Goal: Information Seeking & Learning: Learn about a topic

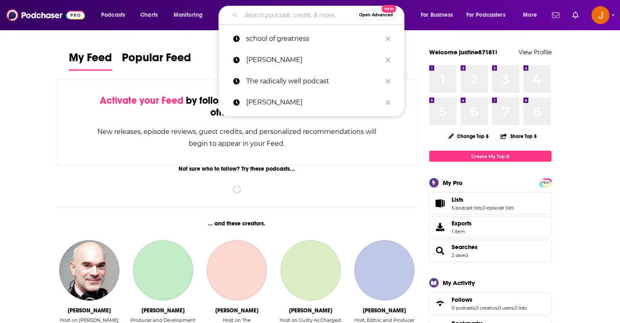
click at [261, 15] on input "Search podcasts, credits, & more..." at bounding box center [298, 15] width 115 height 13
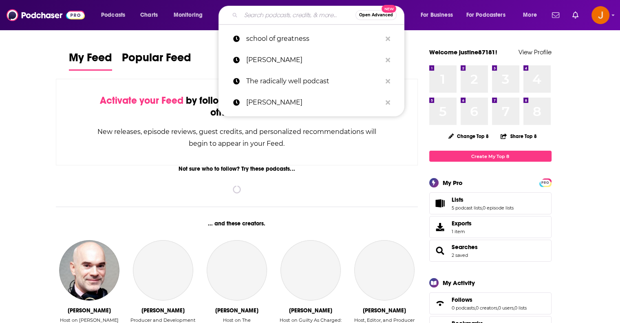
paste input "Life and Sex after Divorce:"
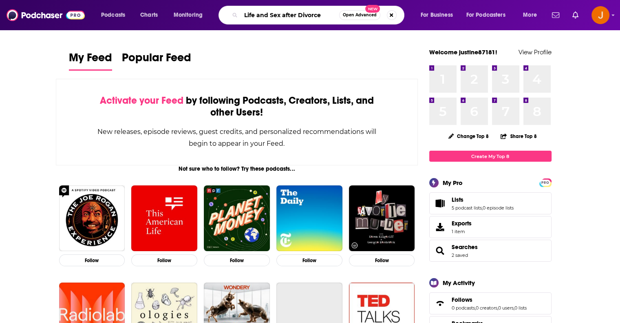
type input "Life and Sex after Divorce"
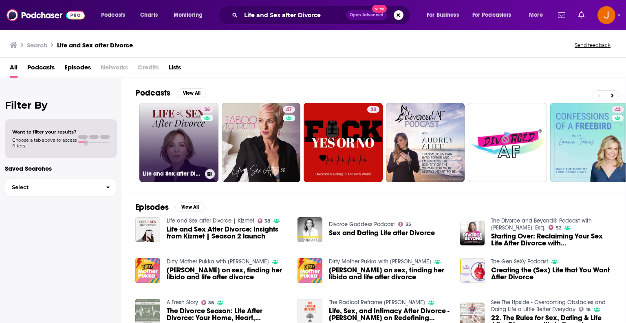
click at [179, 141] on link "38 Life and Sex after Divorce | Kizmet" at bounding box center [178, 142] width 79 height 79
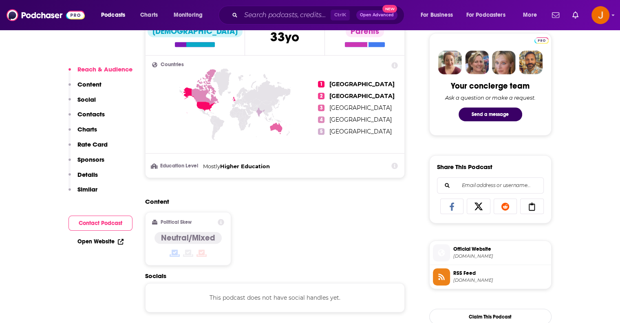
scroll to position [516, 0]
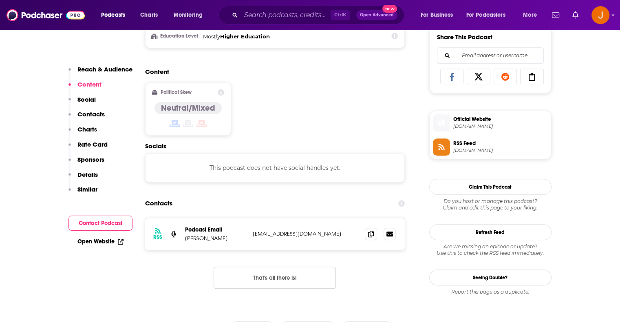
drag, startPoint x: 341, startPoint y: 232, endPoint x: 253, endPoint y: 231, distance: 87.7
click at [253, 231] on p "[EMAIL_ADDRESS][DOMAIN_NAME]" at bounding box center [306, 233] width 106 height 7
copy p "[EMAIL_ADDRESS][DOMAIN_NAME]"
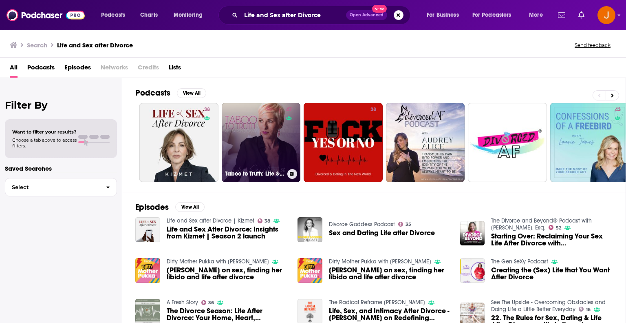
click at [261, 125] on link "47 Taboo to Truth: Life & Sex After 50" at bounding box center [261, 142] width 79 height 79
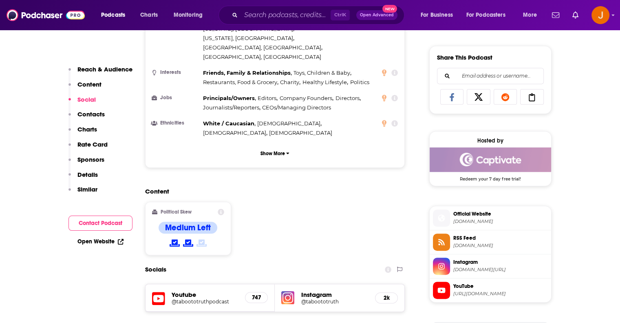
scroll to position [625, 0]
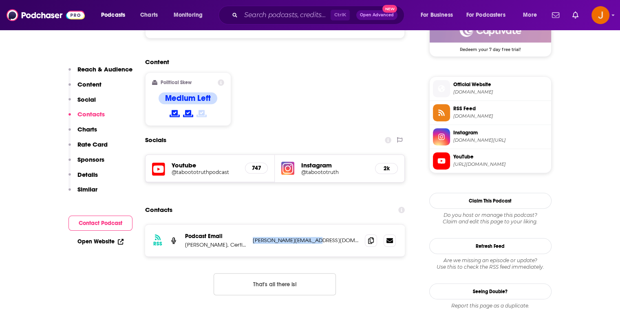
drag, startPoint x: 322, startPoint y: 189, endPoint x: 253, endPoint y: 188, distance: 68.5
click at [253, 237] on p "[PERSON_NAME][EMAIL_ADDRESS][DOMAIN_NAME]" at bounding box center [306, 240] width 106 height 7
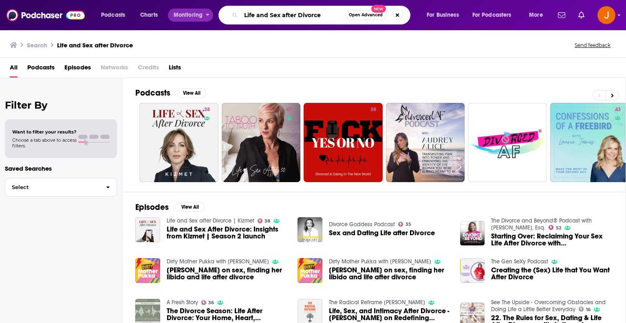
drag, startPoint x: 331, startPoint y: 16, endPoint x: 204, endPoint y: 9, distance: 126.6
click at [204, 9] on div "Podcasts Charts Monitoring Life and Sex after Divorce Open Advanced New For Bus…" at bounding box center [322, 15] width 455 height 19
paste input "[PERSON_NAME][EMAIL_ADDRESS][DOMAIN_NAME]"
type input "[PERSON_NAME][EMAIL_ADDRESS][DOMAIN_NAME]"
drag, startPoint x: 329, startPoint y: 16, endPoint x: 240, endPoint y: 9, distance: 89.1
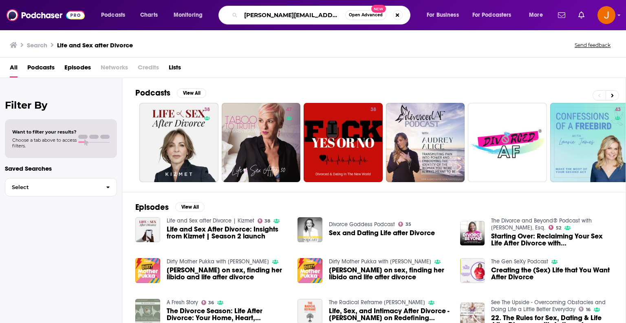
click at [240, 9] on div "[PERSON_NAME][EMAIL_ADDRESS][DOMAIN_NAME] Open Advanced New" at bounding box center [315, 15] width 192 height 19
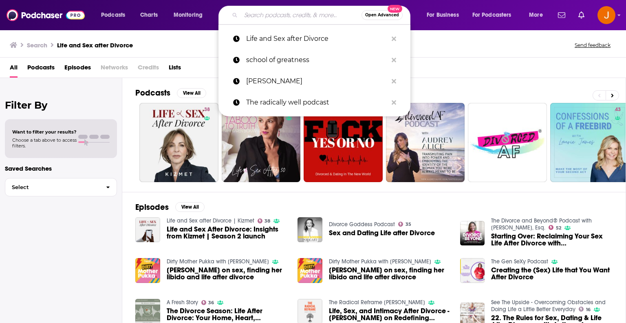
paste input "[PERSON_NAME][EMAIL_ADDRESS][DOMAIN_NAME]"
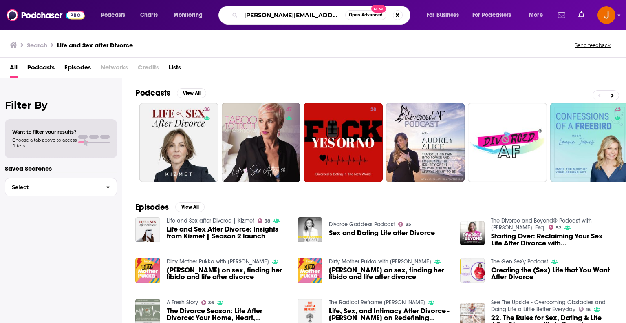
drag, startPoint x: 325, startPoint y: 13, endPoint x: 224, endPoint y: 5, distance: 101.0
click at [224, 6] on div "Podcasts Charts Monitoring [PERSON_NAME][EMAIL_ADDRESS][DOMAIN_NAME] Open Advan…" at bounding box center [322, 15] width 455 height 19
type input "sexplosion"
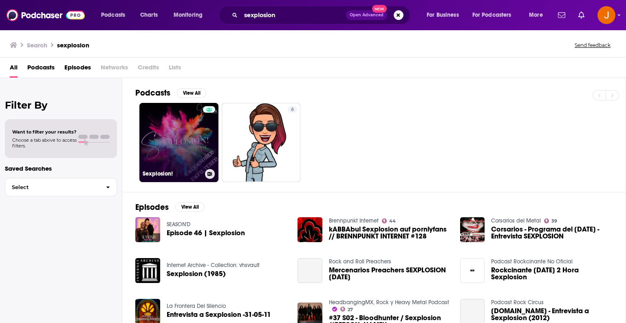
click at [194, 132] on link "Sexplosion!" at bounding box center [178, 142] width 79 height 79
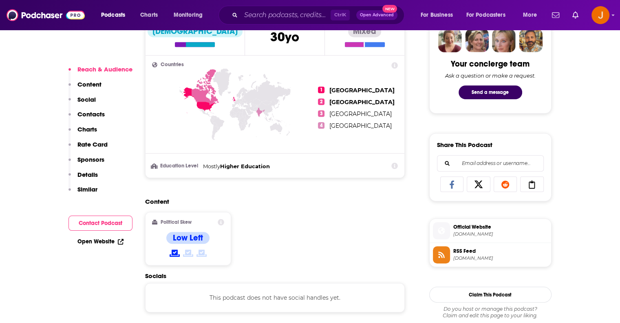
scroll to position [544, 0]
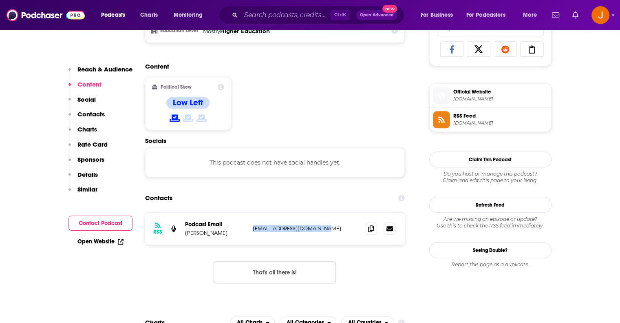
drag, startPoint x: 327, startPoint y: 228, endPoint x: 250, endPoint y: 228, distance: 77.5
click at [250, 228] on div "RSS Podcast Email [PERSON_NAME] [EMAIL_ADDRESS][DOMAIN_NAME] [DOMAIN_NAME][EMAI…" at bounding box center [275, 228] width 260 height 32
copy p "[EMAIL_ADDRESS][DOMAIN_NAME]"
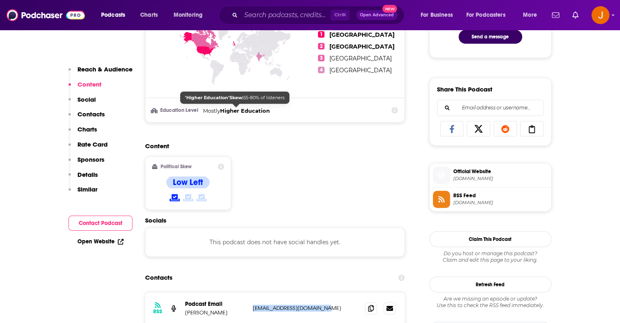
scroll to position [380, 0]
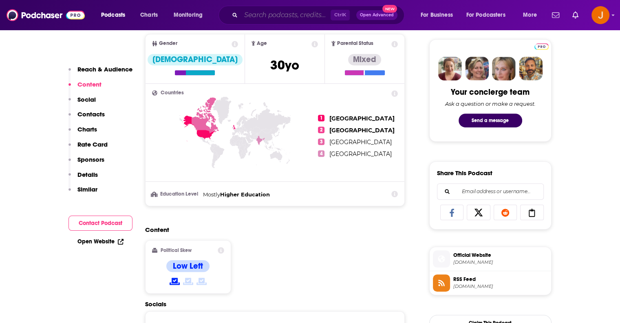
click at [263, 15] on input "Search podcasts, credits, & more..." at bounding box center [286, 15] width 90 height 13
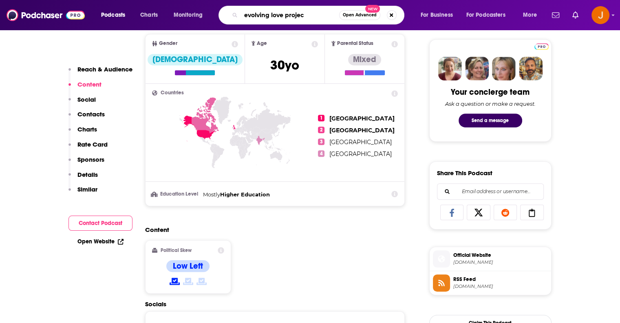
type input "evolving love project"
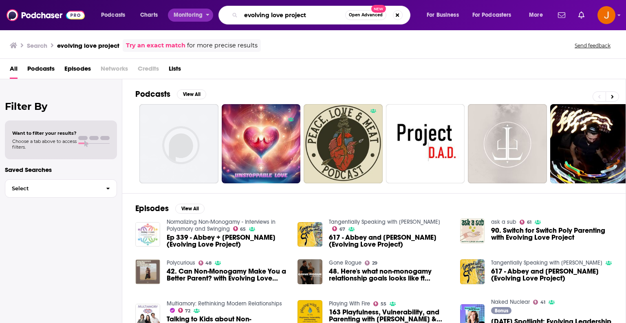
drag, startPoint x: 310, startPoint y: 16, endPoint x: 192, endPoint y: 14, distance: 117.5
click at [192, 14] on div "Podcasts Charts Monitoring evolving love project Open Advanced New For Business…" at bounding box center [322, 15] width 455 height 19
type input "sex ed and chill"
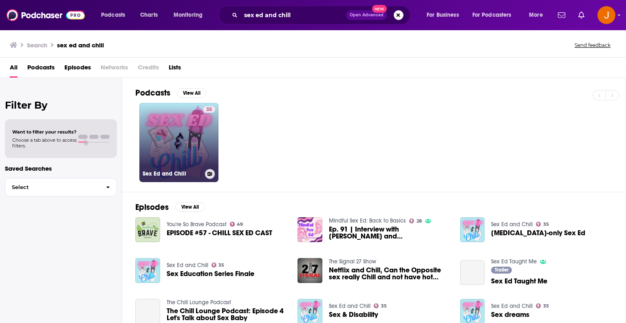
click at [190, 139] on link "35 Sex Ed and Chill" at bounding box center [178, 142] width 79 height 79
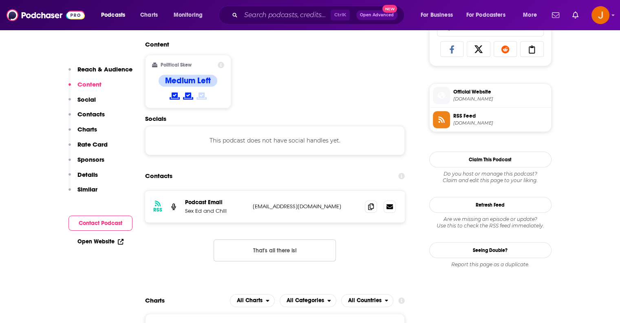
scroll to position [462, 0]
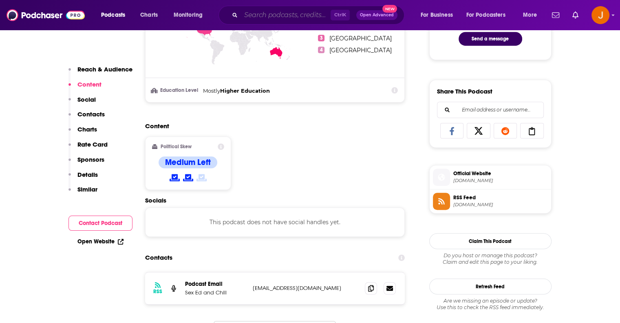
click at [272, 13] on input "Search podcasts, credits, & more..." at bounding box center [286, 15] width 90 height 13
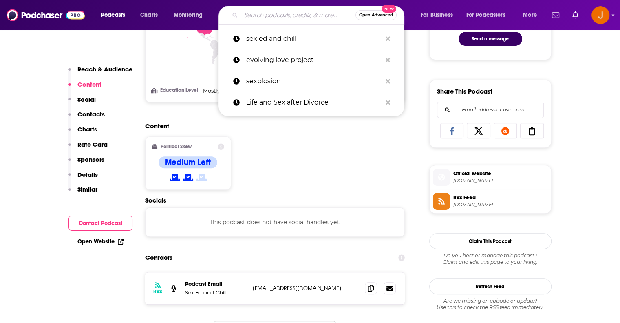
paste input "Sexplicit"
type input "Sexplicit"
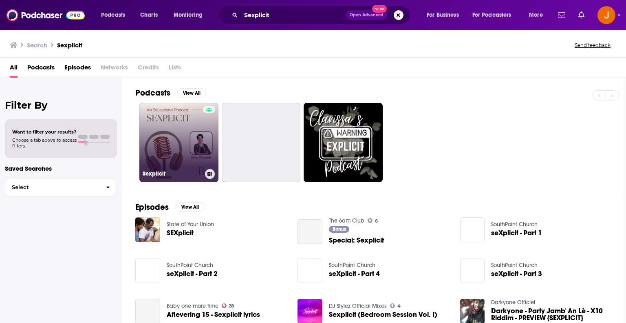
click at [172, 136] on link "Sexplicit" at bounding box center [178, 142] width 79 height 79
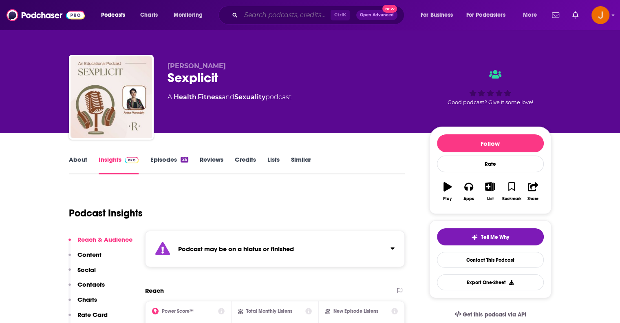
click at [259, 13] on input "Search podcasts, credits, & more..." at bounding box center [286, 15] width 90 height 13
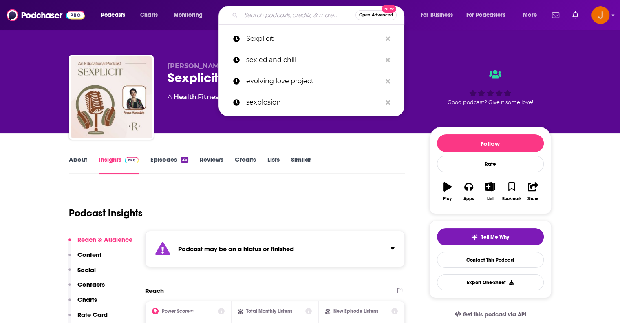
paste input "Men, Sex & Pleasure with [PERSON_NAME]"
type input "Men, Sex & Pleasure with [PERSON_NAME]"
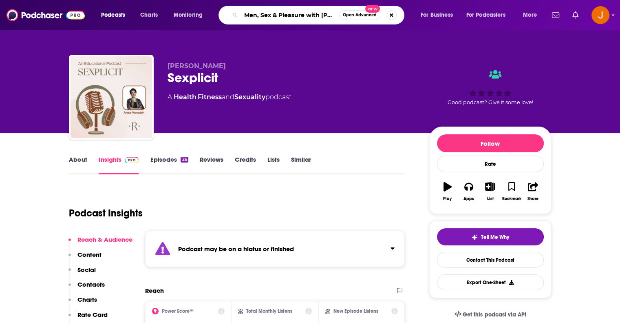
scroll to position [0, 20]
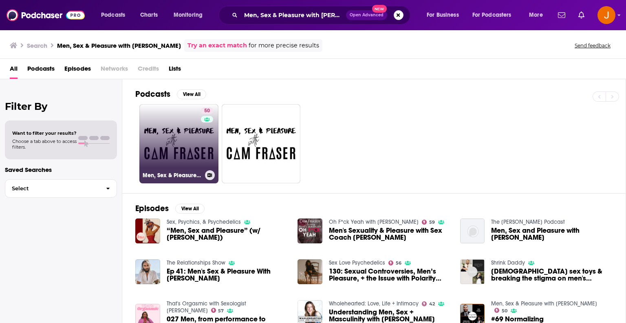
click at [163, 134] on link "50 Men, Sex & Pleasure with [PERSON_NAME]" at bounding box center [178, 143] width 79 height 79
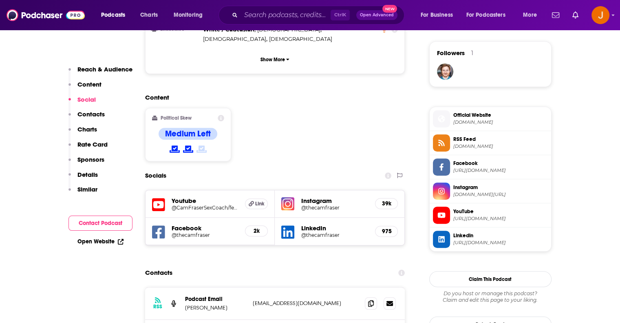
scroll to position [707, 0]
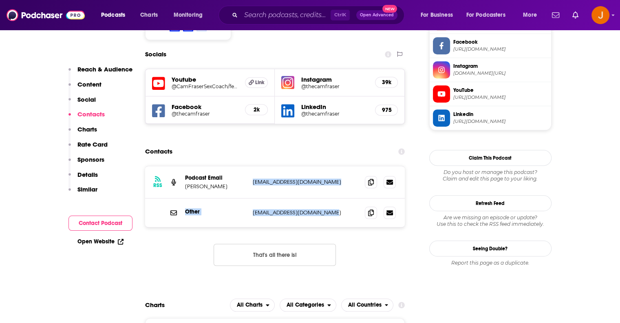
drag, startPoint x: 338, startPoint y: 184, endPoint x: 254, endPoint y: 154, distance: 89.9
click at [254, 166] on div "RSS Podcast Email [PERSON_NAME] [EMAIL_ADDRESS][DOMAIN_NAME] [EMAIL_ADDRESS][DO…" at bounding box center [275, 196] width 260 height 61
copy div "[EMAIL_ADDRESS][DOMAIN_NAME] [EMAIL_ADDRESS][DOMAIN_NAME] Other [EMAIL_ADDRESS]…"
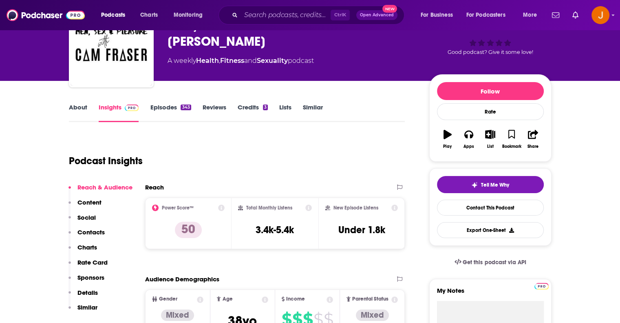
scroll to position [0, 0]
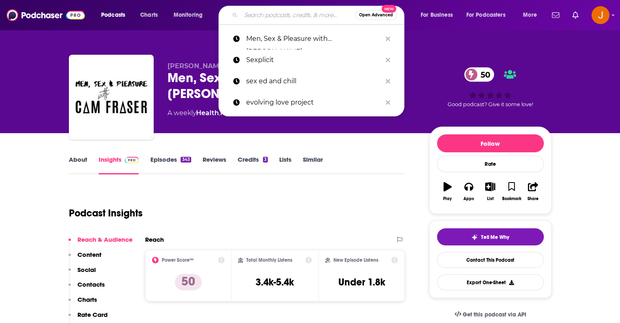
click at [285, 14] on input "Search podcasts, credits, & more..." at bounding box center [298, 15] width 115 height 13
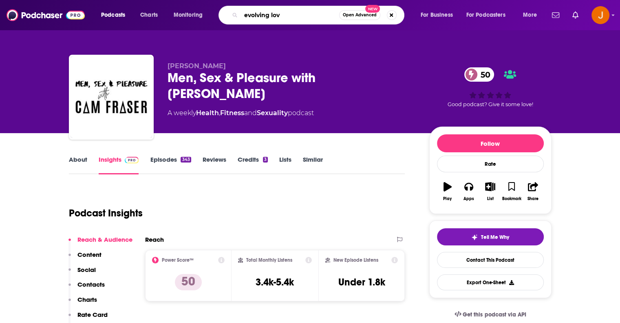
type input "evolving love"
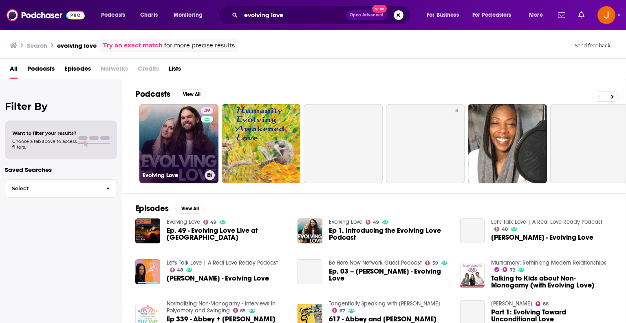
click at [181, 134] on link "49 Evolving Love" at bounding box center [178, 143] width 79 height 79
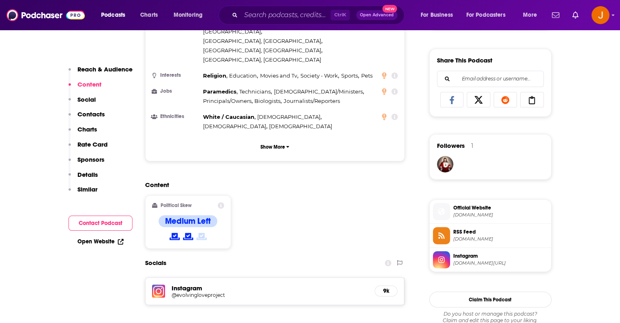
scroll to position [516, 0]
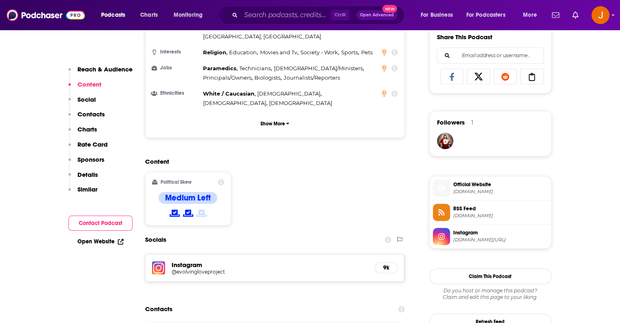
drag, startPoint x: 342, startPoint y: 288, endPoint x: 252, endPoint y: 288, distance: 90.1
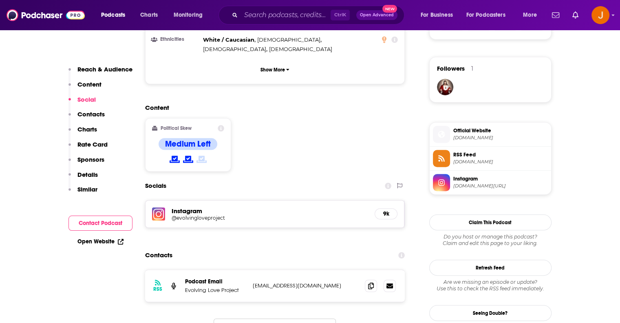
scroll to position [571, 0]
copy p "[EMAIL_ADDRESS][DOMAIN_NAME]"
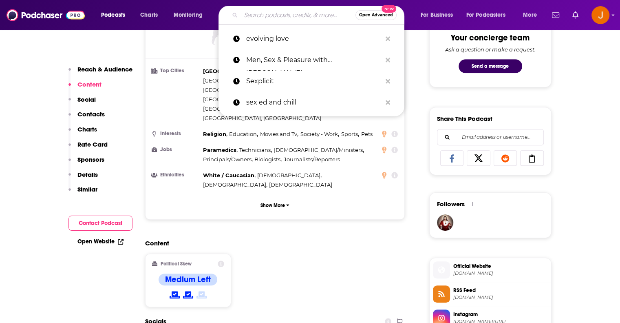
click at [261, 14] on input "Search podcasts, credits, & more..." at bounding box center [298, 15] width 115 height 13
paste input "Authentic Sex with [PERSON_NAME]"
type input "Authentic Sex with [PERSON_NAME]"
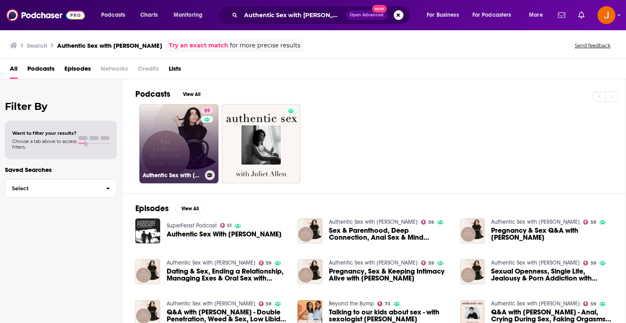
click at [171, 145] on link "59 Authentic Sex with [PERSON_NAME]" at bounding box center [178, 143] width 79 height 79
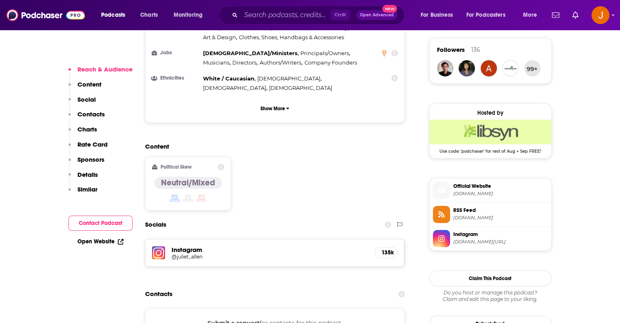
scroll to position [679, 0]
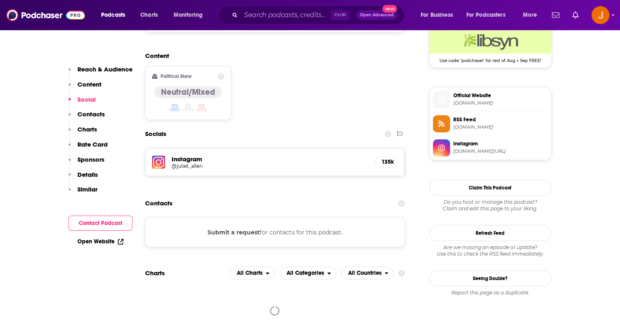
click at [188, 155] on h5 "Instagram" at bounding box center [270, 159] width 197 height 8
click at [191, 163] on h5 "@juliet_allen" at bounding box center [237, 166] width 130 height 6
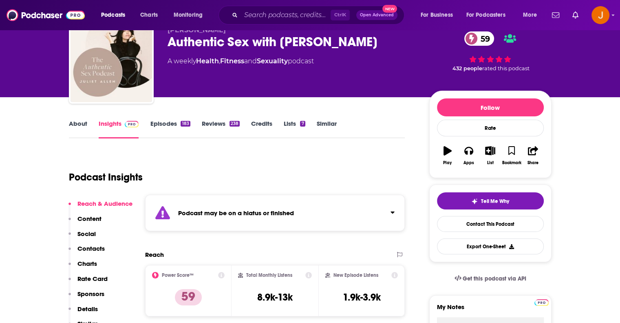
scroll to position [27, 0]
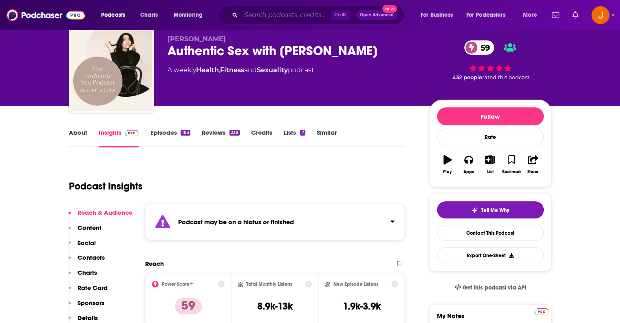
click at [269, 14] on input "Search podcasts, credits, & more..." at bounding box center [286, 15] width 90 height 13
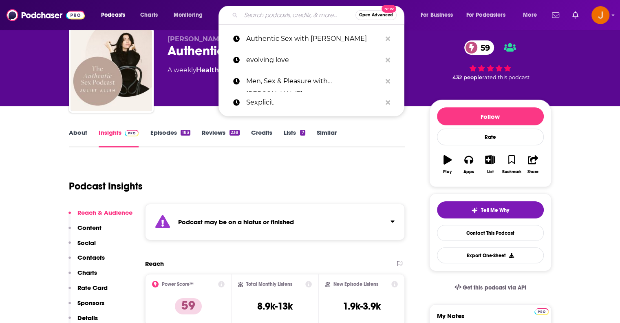
paste input "Sex & Consent"
type input "Sex & Consent"
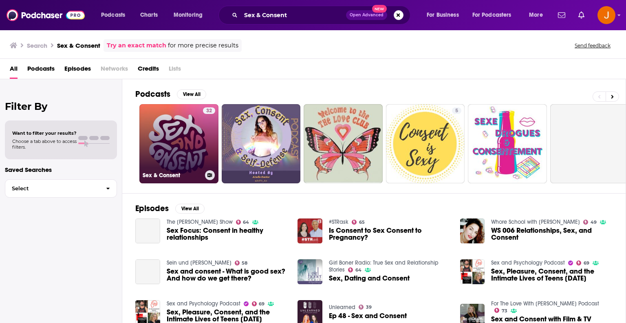
click at [176, 128] on link "32 Sex & Consent" at bounding box center [178, 143] width 79 height 79
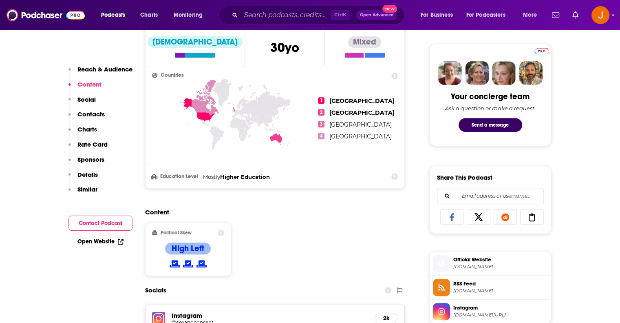
scroll to position [489, 0]
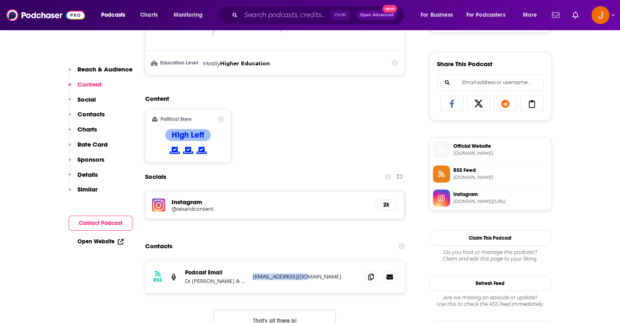
drag, startPoint x: 320, startPoint y: 277, endPoint x: 250, endPoint y: 275, distance: 70.2
click at [250, 275] on div "RSS Podcast Email Dr [PERSON_NAME] & [PERSON_NAME] [EMAIL_ADDRESS][DOMAIN_NAME]…" at bounding box center [275, 277] width 260 height 32
copy p "[EMAIL_ADDRESS][DOMAIN_NAME]"
click at [195, 206] on h5 "@sexandconsent" at bounding box center [237, 209] width 130 height 6
click at [274, 15] on input "Search podcasts, credits, & more..." at bounding box center [286, 15] width 90 height 13
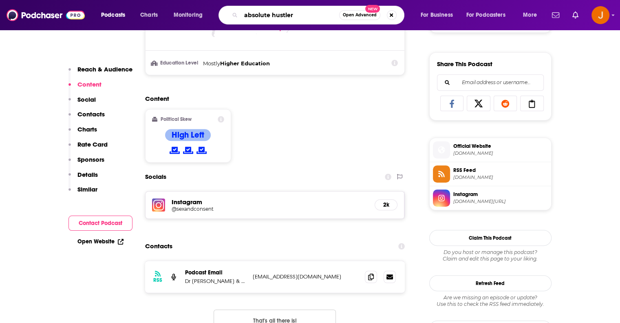
type input "absolute hustlers"
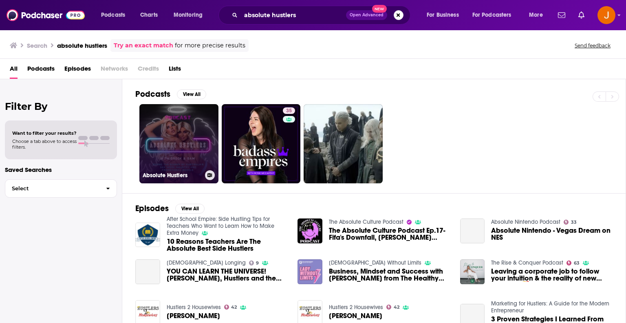
click at [192, 133] on link "Absolute Hustlers" at bounding box center [178, 143] width 79 height 79
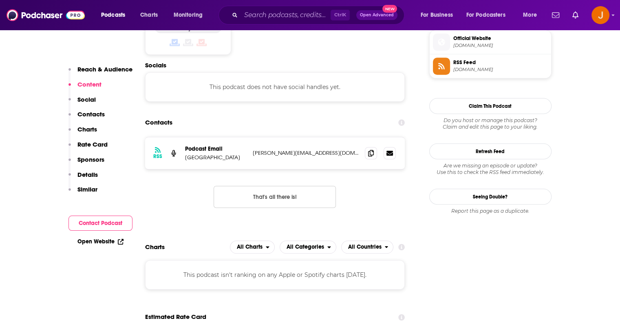
scroll to position [598, 0]
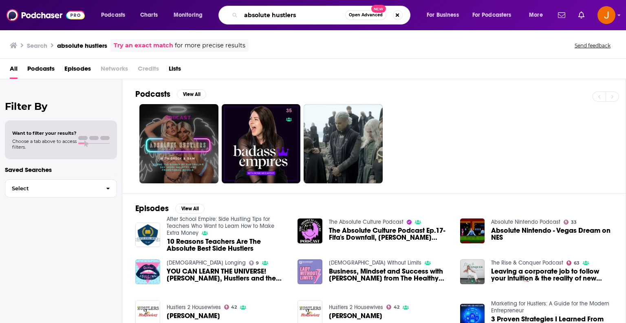
drag, startPoint x: 295, startPoint y: 13, endPoint x: 221, endPoint y: 8, distance: 74.4
click at [221, 8] on div "absolute hustlers Open Advanced New" at bounding box center [315, 15] width 192 height 19
type input "talking [PERSON_NAME]"
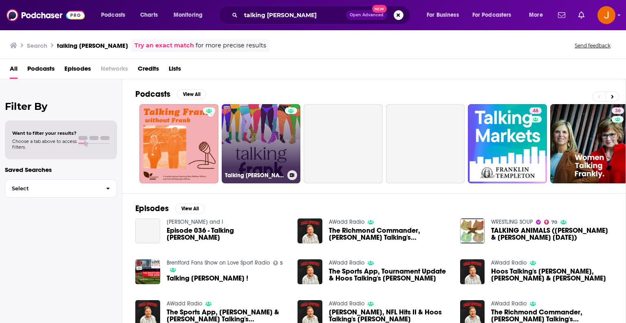
click at [260, 126] on link "Talking [PERSON_NAME]" at bounding box center [261, 143] width 79 height 79
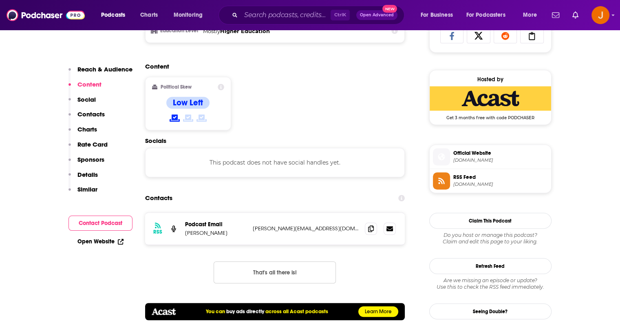
scroll to position [571, 0]
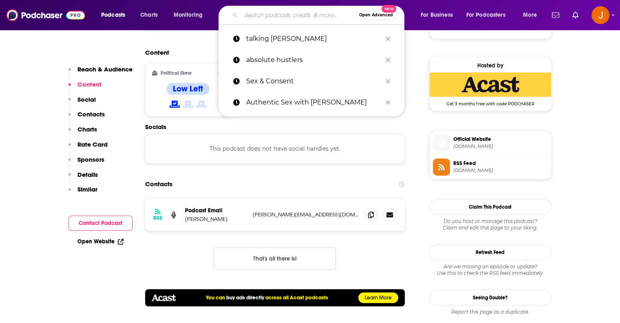
click at [313, 14] on input "Search podcasts, credits, & more..." at bounding box center [298, 15] width 115 height 13
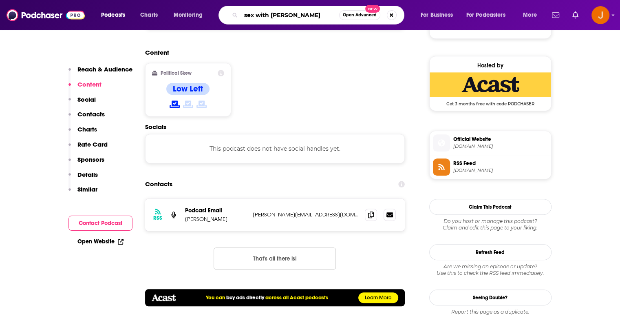
type input "sex with [PERSON_NAME]"
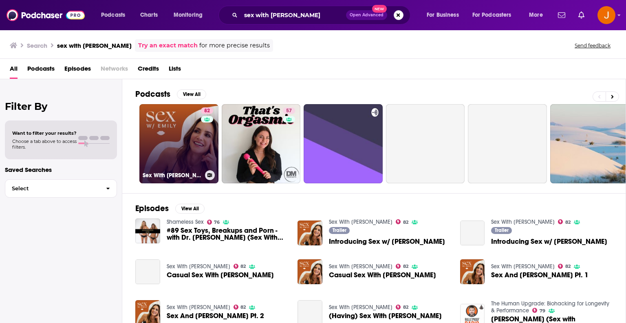
click at [179, 126] on link "82 Sex With [PERSON_NAME]" at bounding box center [178, 143] width 79 height 79
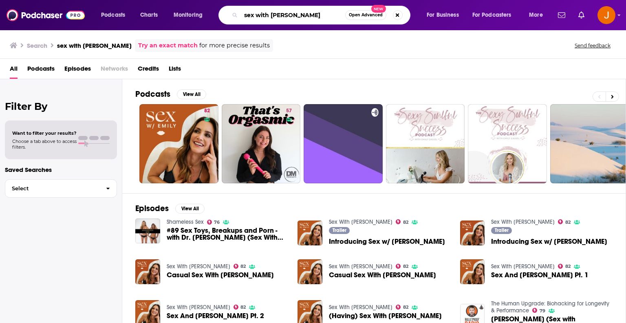
drag, startPoint x: 265, startPoint y: 11, endPoint x: 232, endPoint y: 11, distance: 32.6
click at [232, 11] on div "sex with [PERSON_NAME] Open Advanced New" at bounding box center [315, 15] width 192 height 19
type input "that's orgasmic"
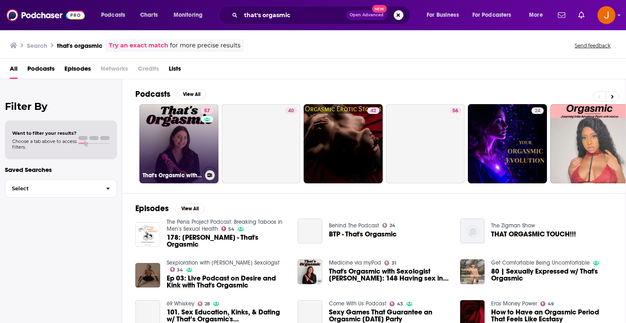
click at [177, 127] on link "57 That's Orgasmic with Sexologist [PERSON_NAME]" at bounding box center [178, 143] width 79 height 79
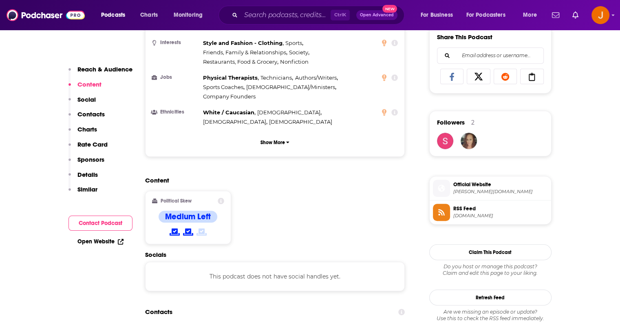
scroll to position [625, 0]
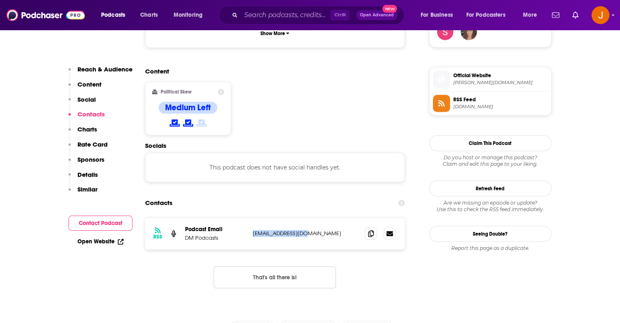
drag, startPoint x: 315, startPoint y: 184, endPoint x: 248, endPoint y: 185, distance: 67.7
click at [248, 217] on div "RSS Podcast Email DM Podcasts [EMAIL_ADDRESS][DOMAIN_NAME] [EMAIL_ADDRESS][DOMA…" at bounding box center [275, 233] width 260 height 32
copy div "[EMAIL_ADDRESS][DOMAIN_NAME]"
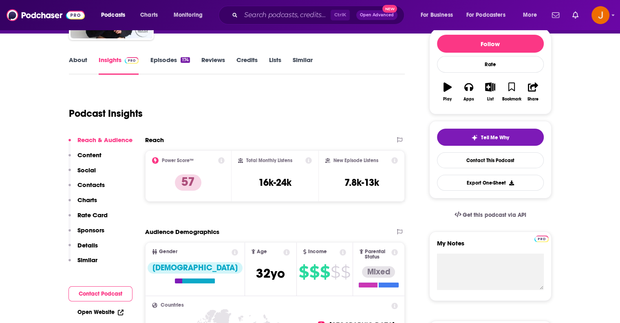
scroll to position [27, 0]
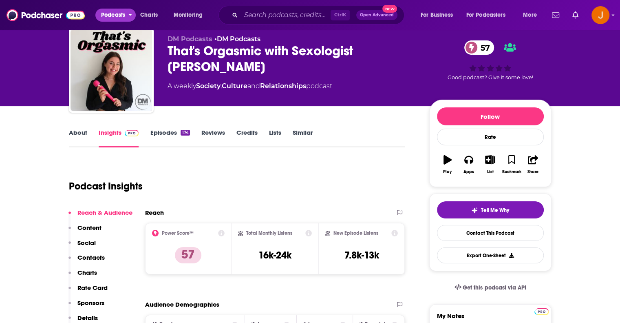
click at [114, 13] on span "Podcasts" at bounding box center [113, 14] width 24 height 11
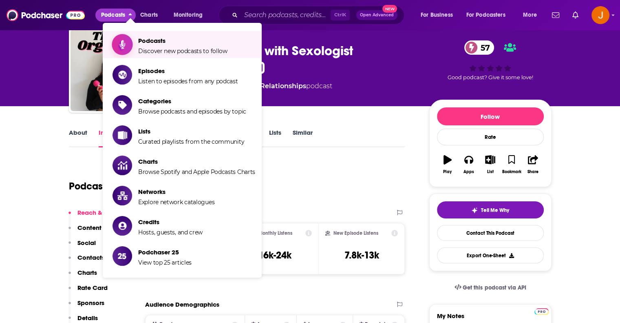
click at [157, 43] on span "Podcasts" at bounding box center [182, 41] width 89 height 8
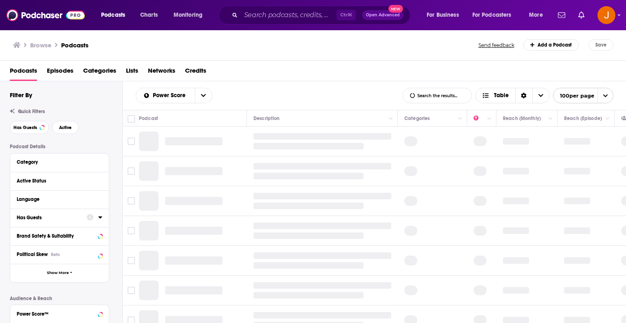
click at [43, 217] on div "Has Guests" at bounding box center [49, 217] width 65 height 6
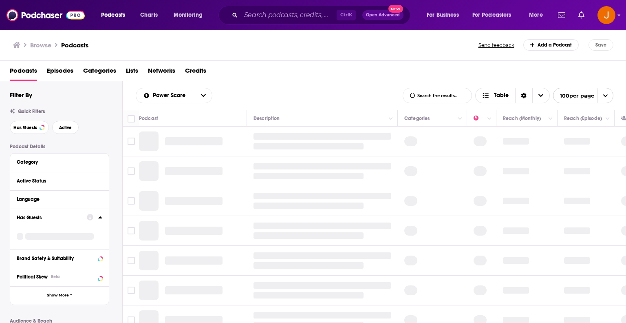
click at [27, 217] on div "Has Guests" at bounding box center [49, 217] width 65 height 6
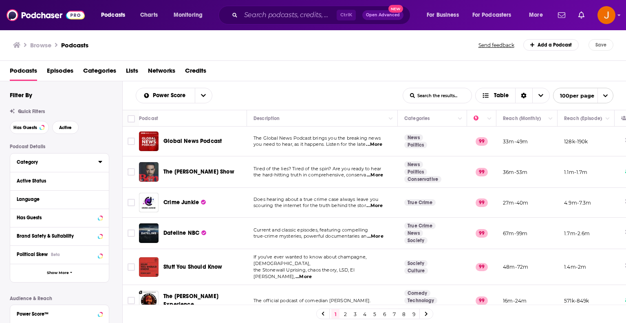
click at [99, 161] on icon at bounding box center [100, 162] width 4 height 2
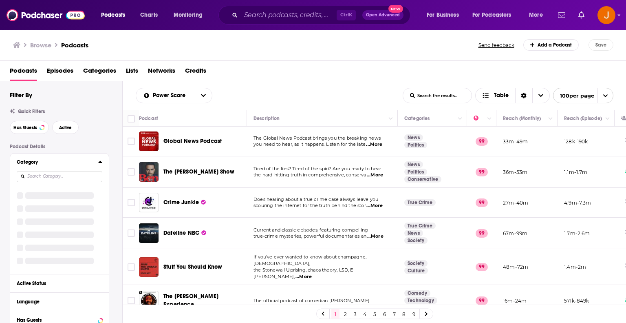
click at [49, 176] on input at bounding box center [60, 176] width 86 height 11
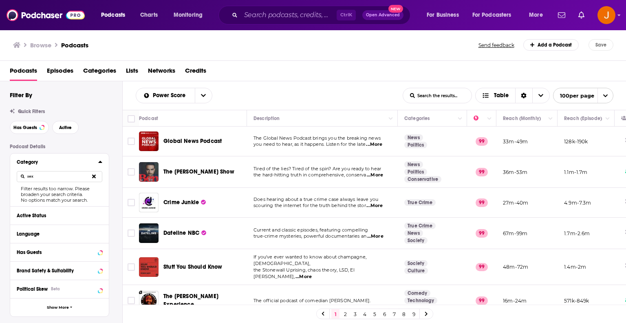
type input "sex"
click at [269, 15] on input "Search podcasts, credits, & more..." at bounding box center [289, 15] width 96 height 13
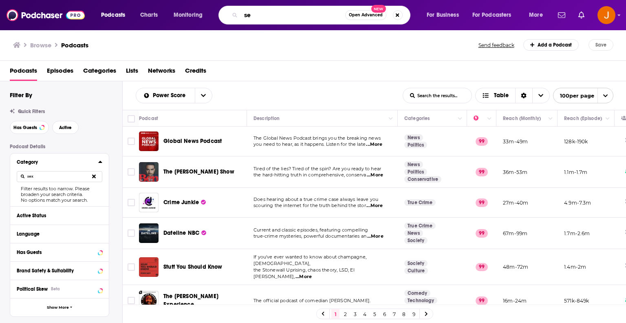
type input "sex"
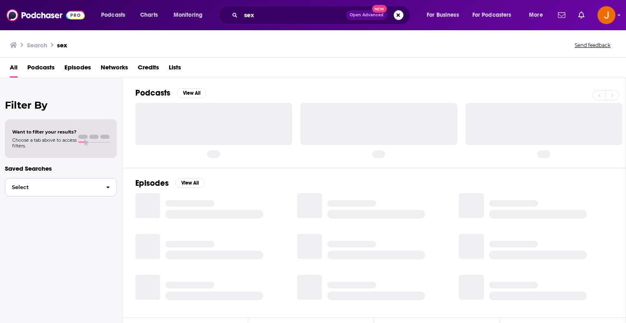
click at [48, 183] on button "Select" at bounding box center [61, 187] width 112 height 18
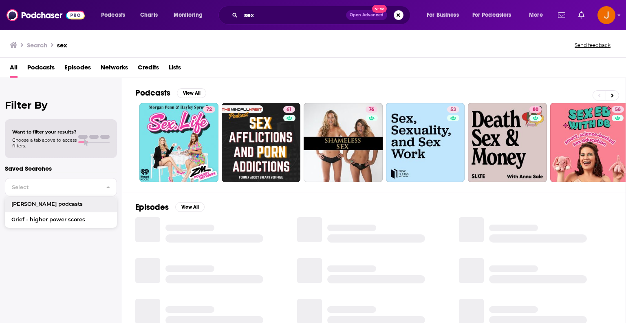
click at [16, 297] on div "Filter By Want to filter your results? Choose a tab above to access filters. Sa…" at bounding box center [61, 239] width 122 height 323
click at [41, 267] on div "Filter By Want to filter your results? Choose a tab above to access filters. Sa…" at bounding box center [61, 239] width 122 height 323
click at [109, 184] on icon "button" at bounding box center [108, 187] width 4 height 6
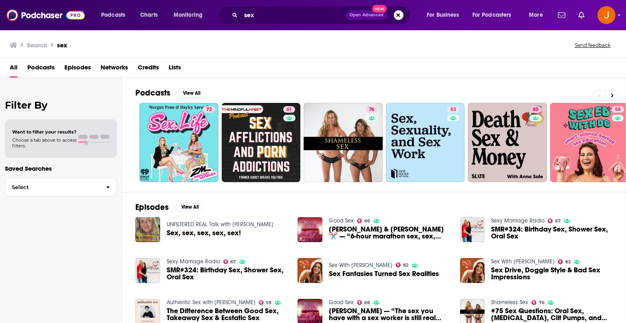
click at [33, 137] on span "Choose a tab above to access filters." at bounding box center [44, 142] width 64 height 11
click at [73, 74] on span "Episodes" at bounding box center [77, 69] width 27 height 17
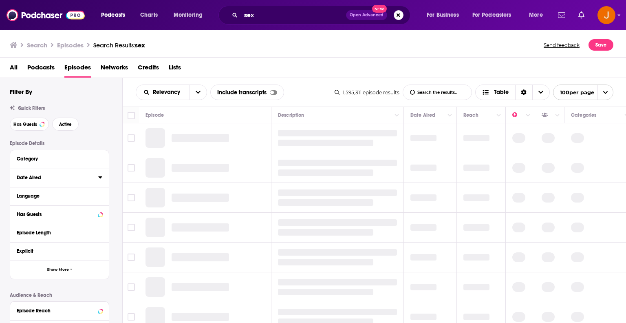
scroll to position [27, 0]
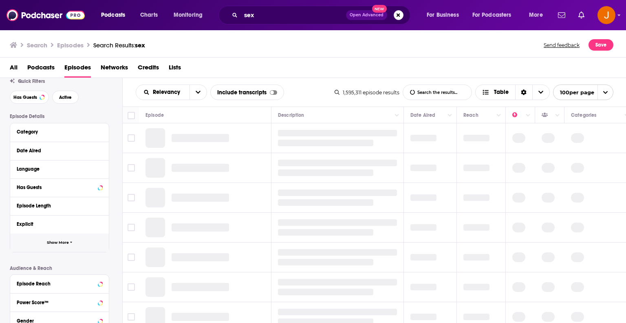
click at [67, 241] on span "Show More" at bounding box center [58, 242] width 22 height 4
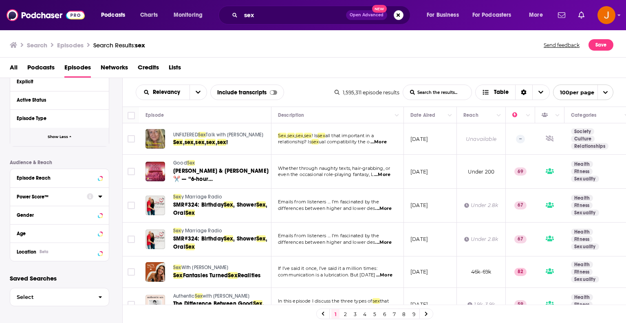
scroll to position [171, 0]
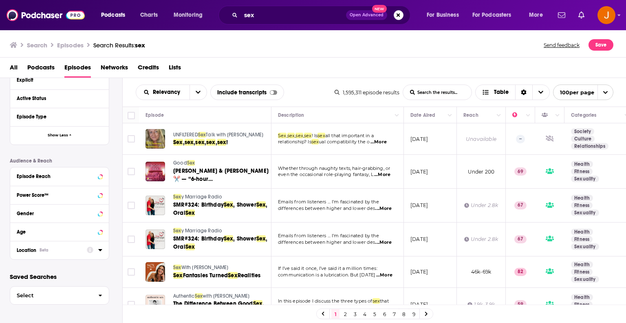
click at [101, 249] on icon at bounding box center [100, 250] width 4 height 2
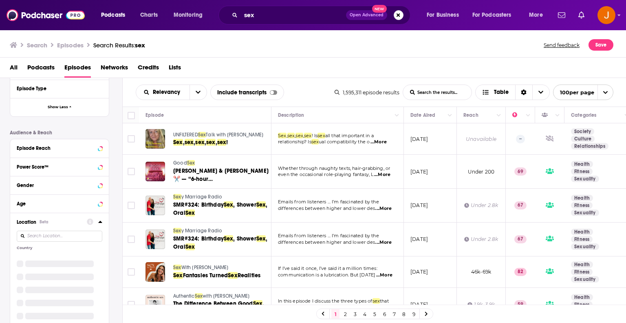
scroll to position [253, 0]
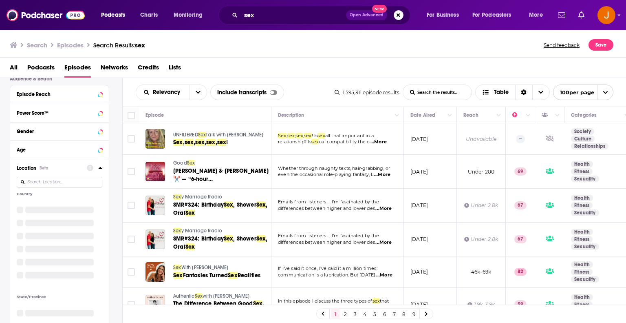
click at [42, 185] on input at bounding box center [60, 182] width 86 height 11
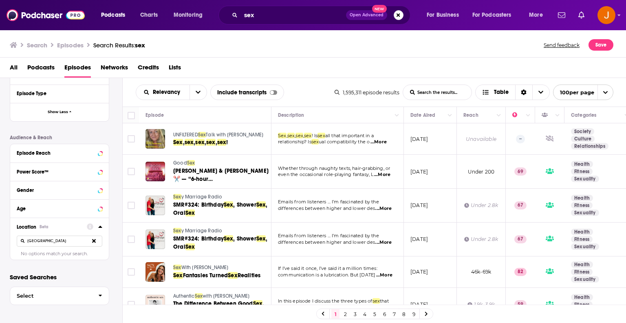
drag, startPoint x: 52, startPoint y: 244, endPoint x: 23, endPoint y: 240, distance: 29.2
click at [23, 240] on input "[GEOGRAPHIC_DATA]" at bounding box center [60, 240] width 86 height 11
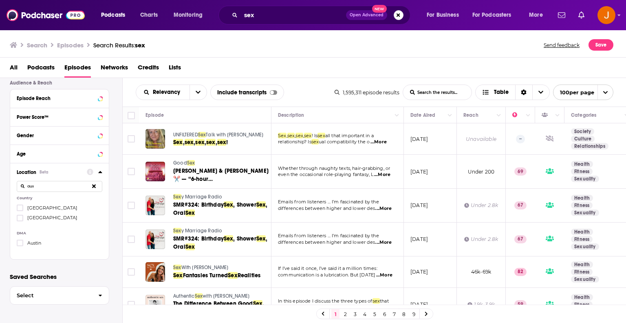
scroll to position [249, 0]
type input "aus"
click at [18, 206] on icon at bounding box center [20, 207] width 5 height 5
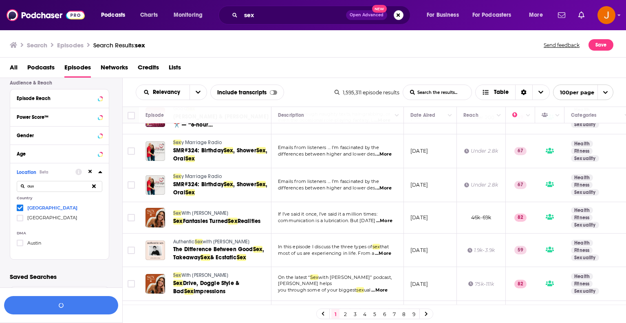
scroll to position [0, 0]
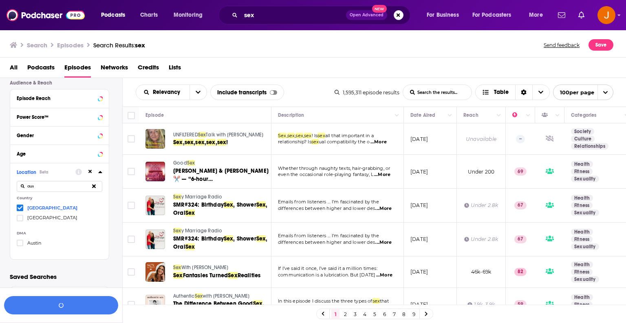
click at [436, 93] on input "List Search Input" at bounding box center [437, 92] width 69 height 15
click at [62, 303] on button "View 10k+ Results" at bounding box center [61, 305] width 114 height 18
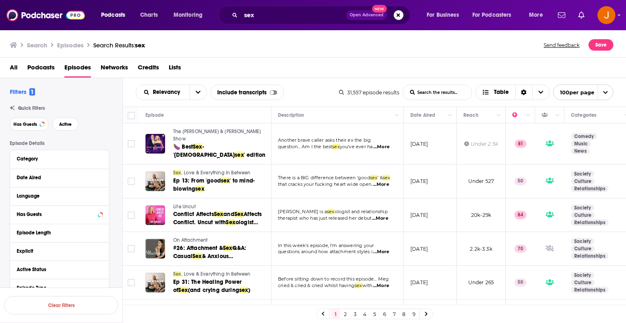
click at [38, 64] on span "Podcasts" at bounding box center [40, 69] width 27 height 17
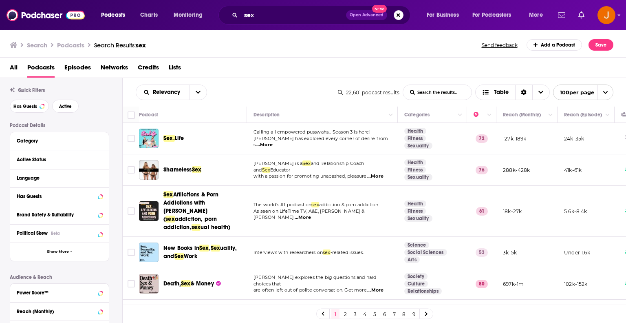
scroll to position [27, 0]
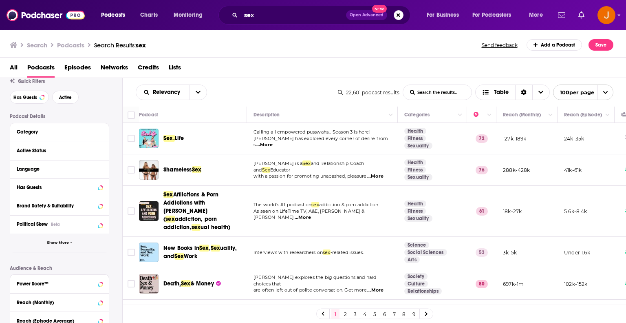
click at [60, 240] on span "Show More" at bounding box center [58, 242] width 22 height 4
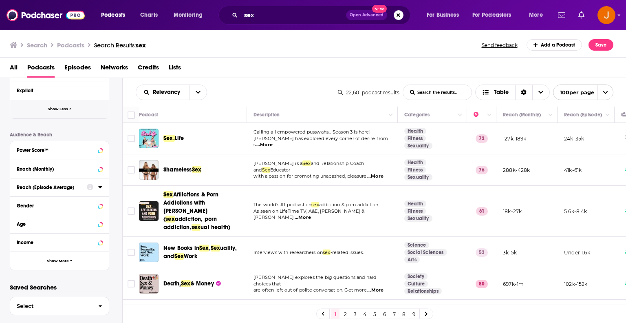
scroll to position [326, 0]
click at [65, 259] on span "Show More" at bounding box center [58, 259] width 22 height 4
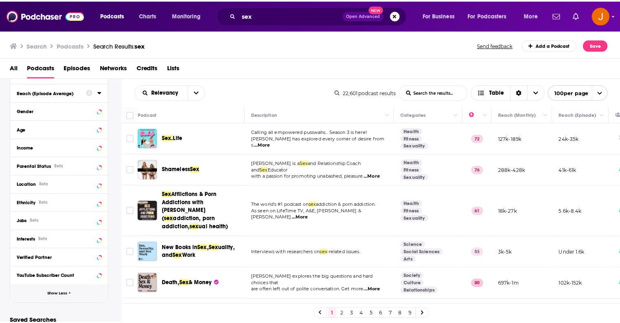
scroll to position [435, 0]
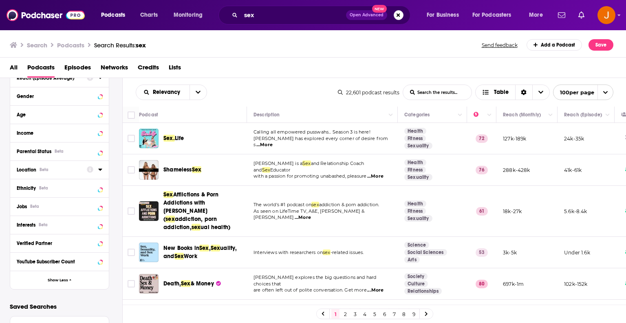
click at [99, 168] on icon at bounding box center [100, 169] width 4 height 2
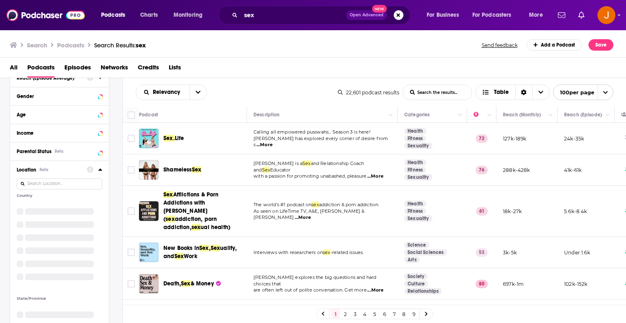
click at [51, 185] on input at bounding box center [60, 183] width 86 height 11
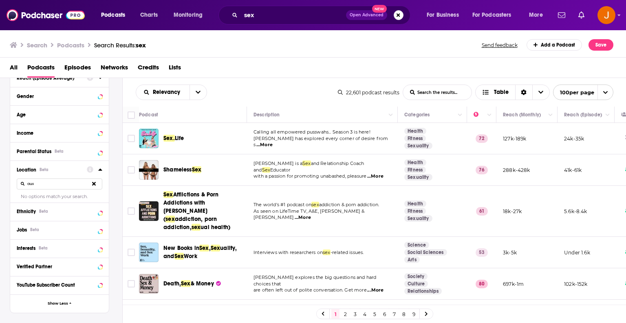
type input "au"
drag, startPoint x: 46, startPoint y: 181, endPoint x: 12, endPoint y: 181, distance: 34.3
click at [12, 181] on div "Location Beta au No options match your search." at bounding box center [59, 181] width 99 height 42
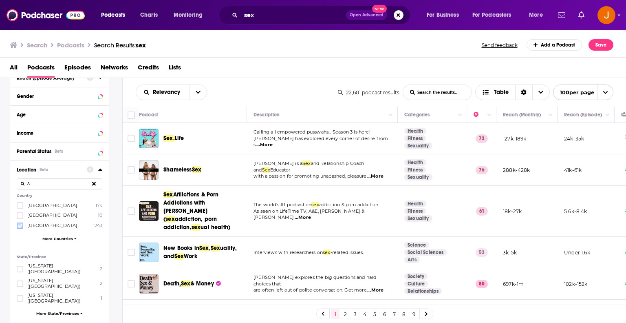
type input "A"
click at [20, 225] on icon at bounding box center [20, 225] width 5 height 4
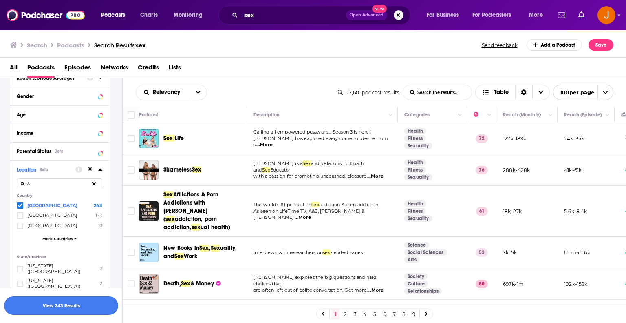
click at [69, 300] on button "View 243 Results" at bounding box center [61, 305] width 114 height 18
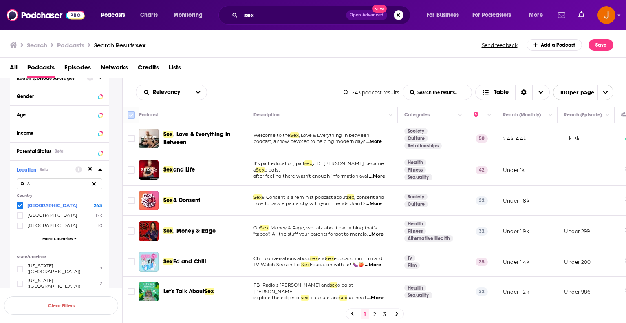
click at [129, 115] on input "Toggle select all" at bounding box center [131, 114] width 7 height 7
checkbox input "true"
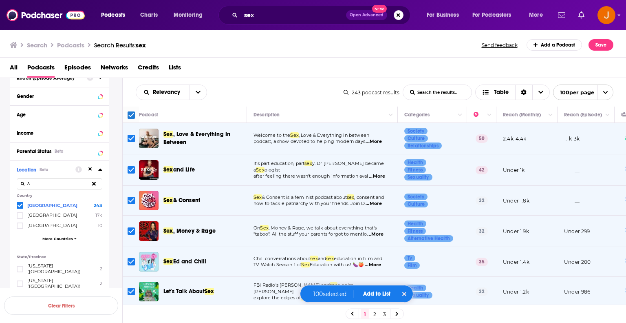
click at [383, 290] on div "100 selected Add to List" at bounding box center [356, 294] width 113 height 18
click at [377, 292] on button "Add to List" at bounding box center [377, 293] width 40 height 7
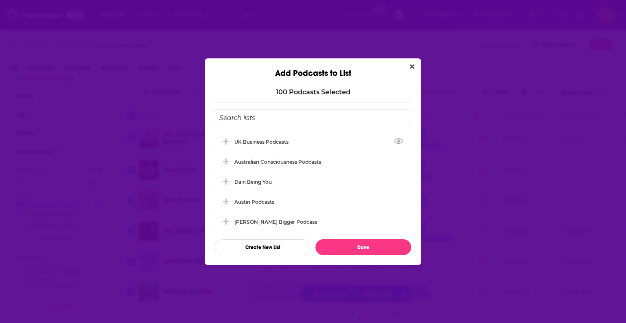
click at [243, 114] on input "Add Podcast To List" at bounding box center [313, 117] width 197 height 17
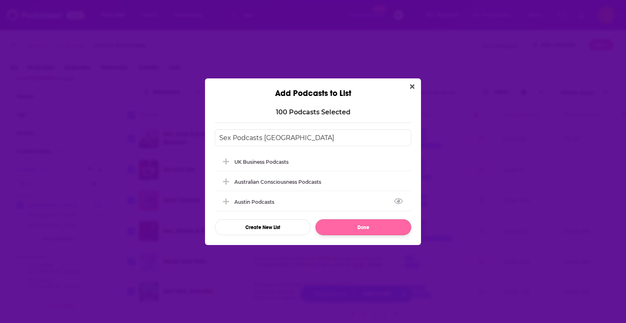
type input "Sex Podcasts Australia"
click at [361, 227] on button "Done" at bounding box center [364, 227] width 96 height 16
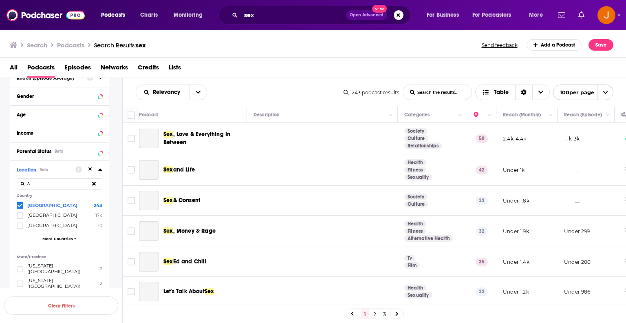
checkbox input "false"
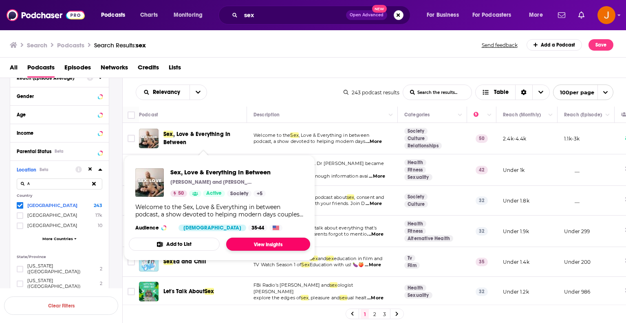
click at [284, 242] on link "View Insights" at bounding box center [268, 243] width 84 height 13
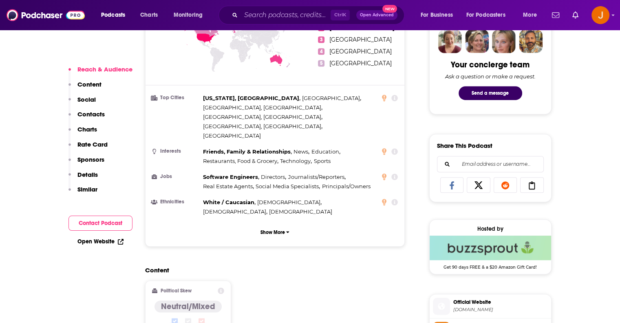
scroll to position [516, 0]
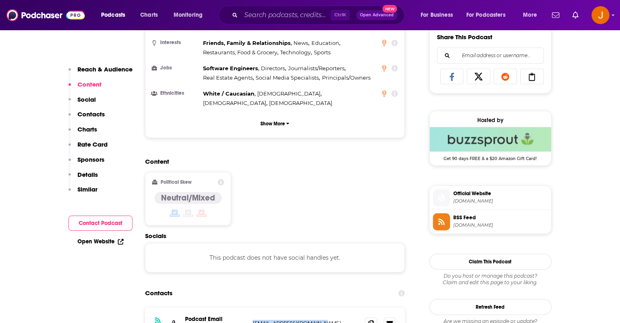
drag, startPoint x: 325, startPoint y: 283, endPoint x: 253, endPoint y: 279, distance: 71.9
click at [253, 319] on p "support@megosullivan.com" at bounding box center [306, 322] width 106 height 7
copy p "support@megosullivan.com"
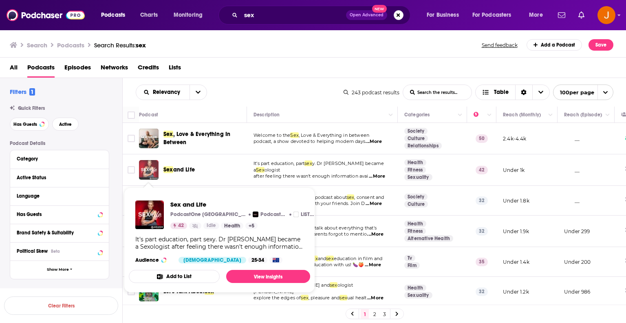
click at [151, 170] on img "Sex and Life" at bounding box center [149, 170] width 20 height 20
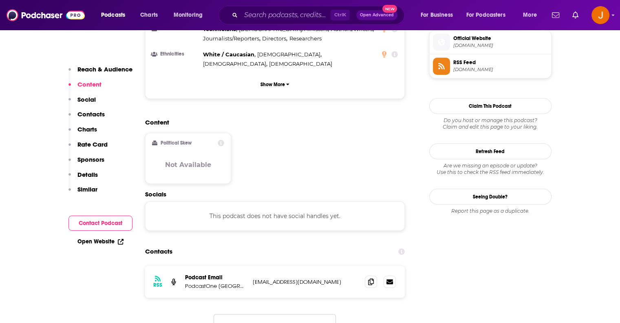
scroll to position [598, 0]
drag, startPoint x: 355, startPoint y: 251, endPoint x: 253, endPoint y: 248, distance: 101.6
click at [253, 277] on p "support@podcastoneaustralia.com.au" at bounding box center [306, 280] width 106 height 7
copy p "support@podcastoneaustralia.com.au"
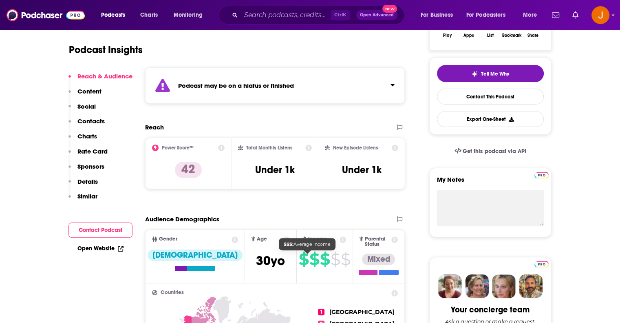
scroll to position [0, 0]
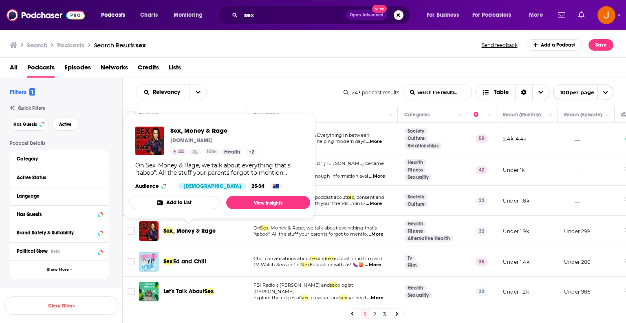
click at [194, 228] on span ", Money & Rage" at bounding box center [194, 230] width 42 height 7
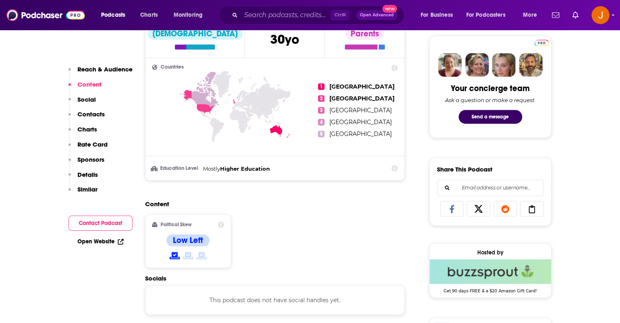
scroll to position [516, 0]
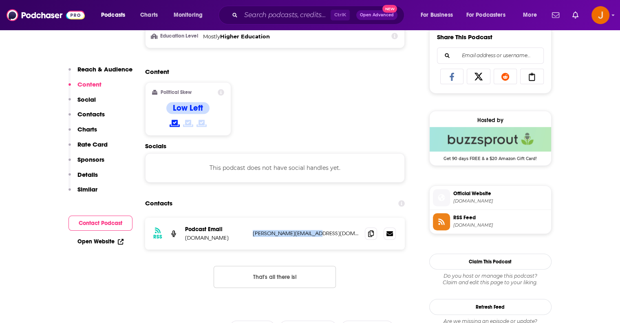
drag, startPoint x: 326, startPoint y: 234, endPoint x: 252, endPoint y: 234, distance: 73.8
click at [253, 234] on p "ellie@sexmoneyrage.com" at bounding box center [306, 233] width 106 height 7
copy p "ellie@sexmoneyrage.com"
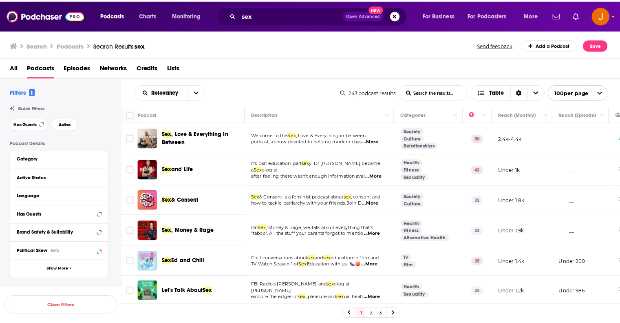
scroll to position [54, 0]
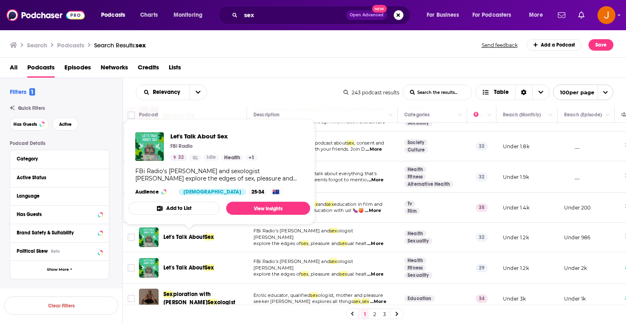
click at [192, 234] on span "Let's Talk About" at bounding box center [184, 236] width 41 height 7
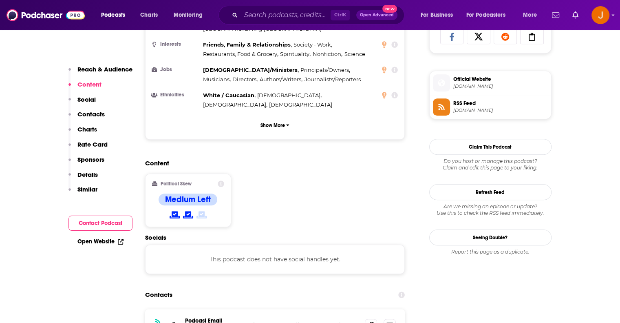
scroll to position [625, 0]
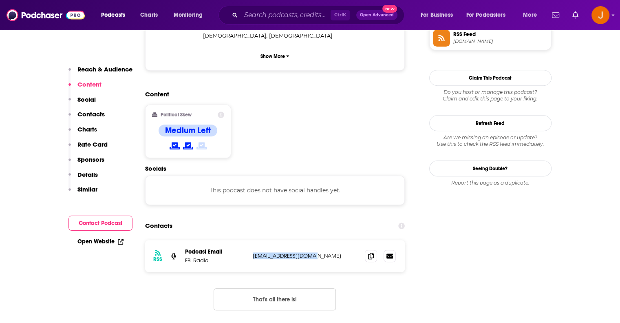
drag, startPoint x: 321, startPoint y: 223, endPoint x: 252, endPoint y: 223, distance: 69.3
click at [252, 240] on div "RSS Podcast Email FBi Radio fbiradio945@gmail.com fbiradio945@gmail.com" at bounding box center [275, 256] width 260 height 32
copy p "fbiradio945@gmail.com"
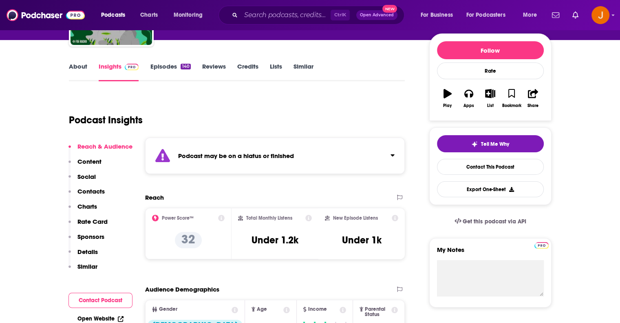
scroll to position [27, 0]
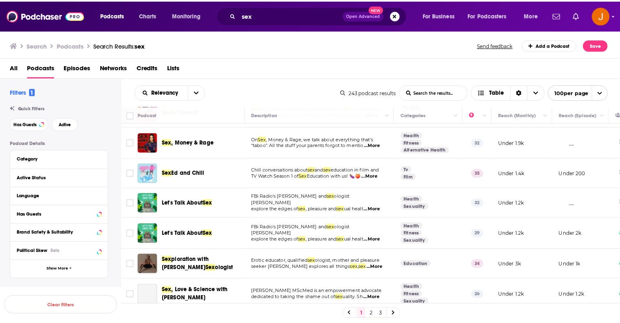
scroll to position [136, 0]
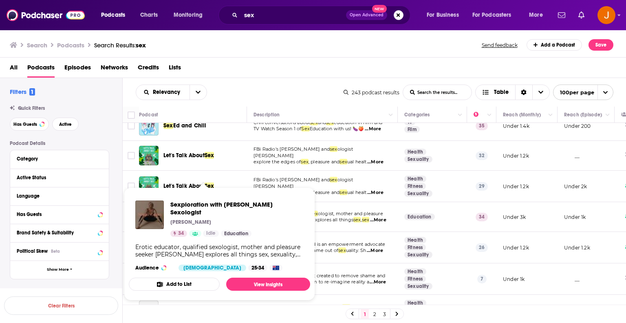
click at [197, 210] on div "Sexploration with Bridget Scholes Sexologist Bridget Scholes 34 Idle Education" at bounding box center [236, 218] width 133 height 36
click at [201, 203] on span "Sexploration with [PERSON_NAME] Sexologist" at bounding box center [236, 207] width 133 height 15
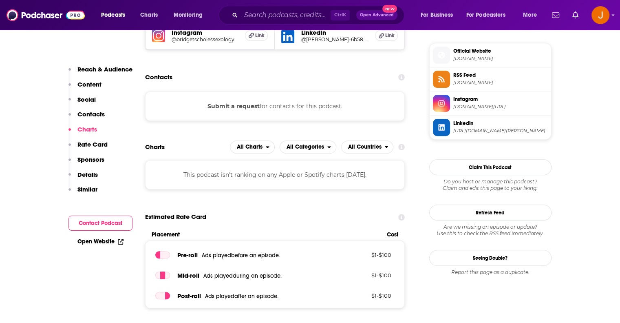
scroll to position [652, 0]
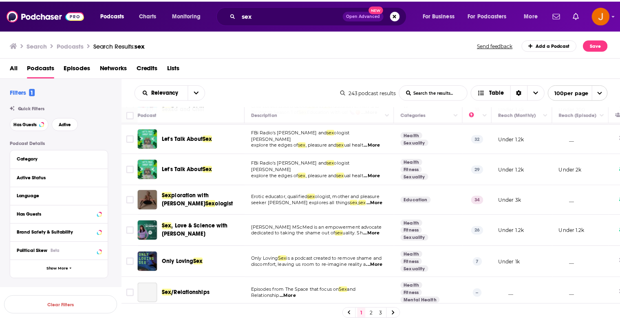
scroll to position [163, 0]
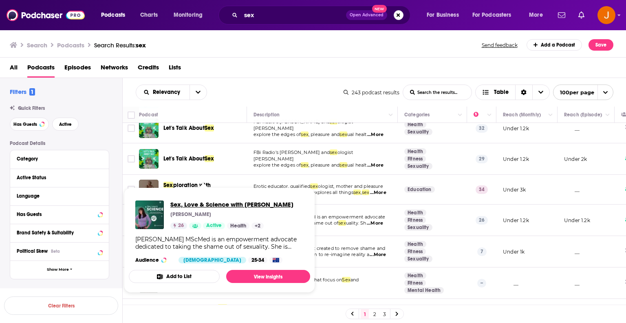
click at [207, 204] on span "Sex, Love & Science with Lauren Muratore" at bounding box center [231, 204] width 123 height 8
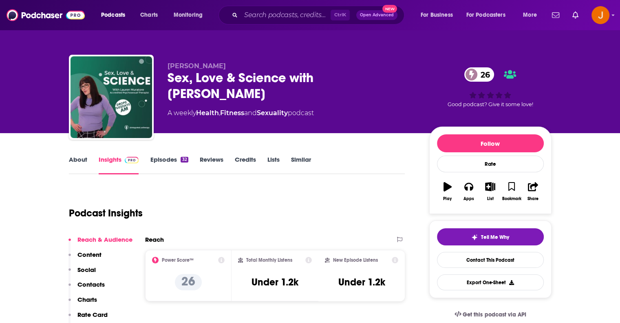
drag, startPoint x: 230, startPoint y: 88, endPoint x: 168, endPoint y: 76, distance: 63.6
click at [168, 76] on div "Sex, Love & Science with Lauren Muratore 26" at bounding box center [292, 86] width 249 height 32
copy h2 "Sex, Love & Science with Lauren Muratore"
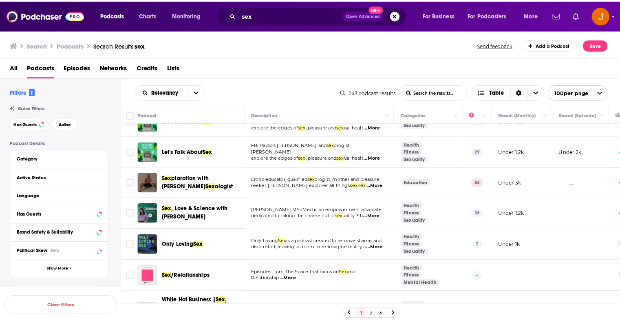
scroll to position [190, 0]
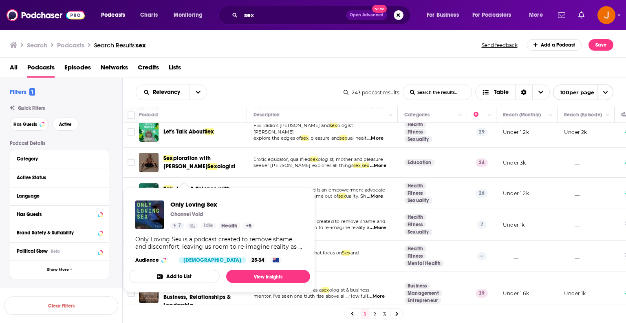
drag, startPoint x: 173, startPoint y: 221, endPoint x: 186, endPoint y: 221, distance: 13.1
click at [186, 221] on div "Only Loving Sex Channel Void 7 Idle Health + 5" at bounding box center [212, 214] width 84 height 29
click at [197, 202] on span "Only Loving Sex" at bounding box center [212, 204] width 84 height 8
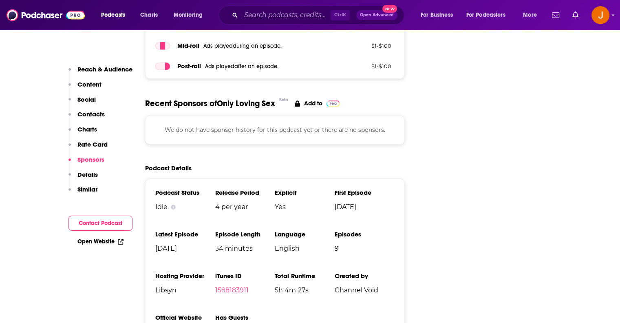
scroll to position [924, 0]
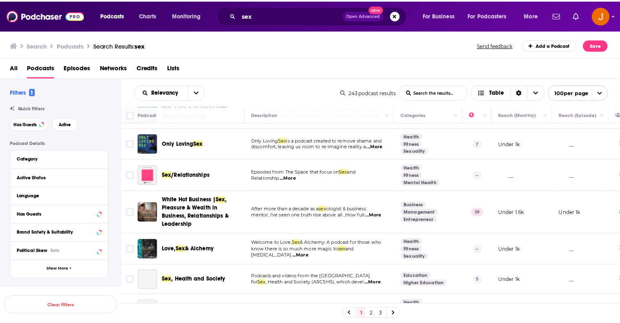
scroll to position [272, 0]
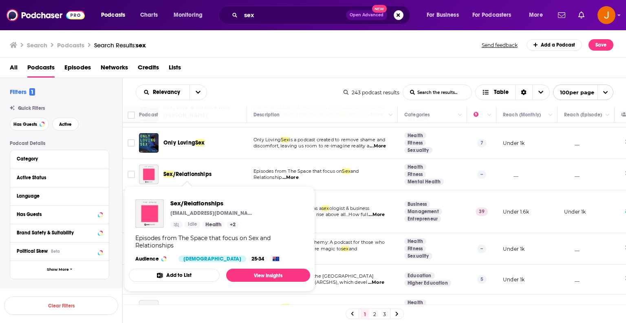
click at [190, 171] on span "/Relationships" at bounding box center [192, 173] width 38 height 7
